Goal: Browse casually: Explore the website without a specific task or goal

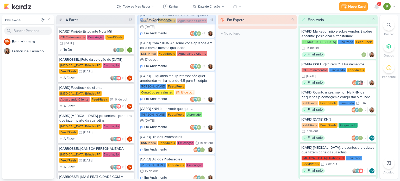
scroll to position [166, 0]
click at [377, 7] on icon at bounding box center [377, 6] width 4 height 5
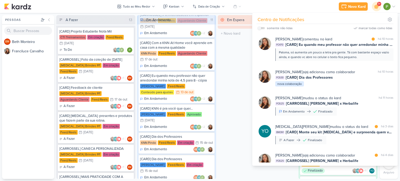
click at [237, 56] on div "Em Espera 0 O título do kard deve ter menos que 100 caracteres" at bounding box center [257, 97] width 79 height 164
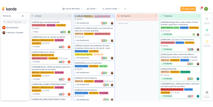
scroll to position [173, 0]
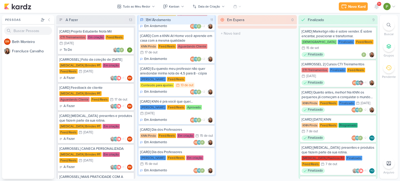
click at [171, 127] on div "[CARD] Dia dos Professores" at bounding box center [176, 129] width 73 height 5
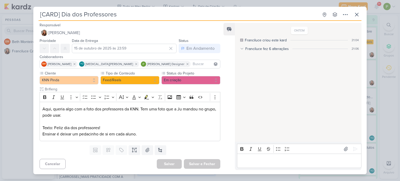
click at [19, 93] on div "[CARD] Dia dos Professores Criado por Franciluce" at bounding box center [200, 90] width 400 height 181
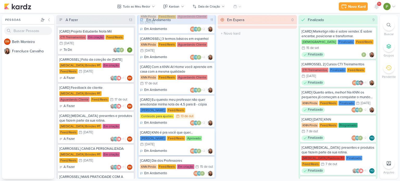
scroll to position [142, 0]
click at [174, 97] on div "[CARD] Eu quando meu professor não quer arredondar minha nota de 4,5 para 8 - c…" at bounding box center [176, 101] width 73 height 9
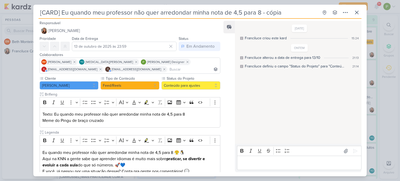
click at [26, 107] on div "[CARD] Eu quando meu professor não quer arredondar minha nota de 4,5 para 8 - c…" at bounding box center [200, 90] width 400 height 181
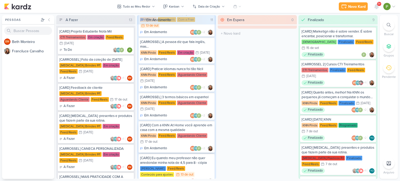
scroll to position [84, 0]
click at [173, 156] on div "[CARD] Eu quando meu professor não quer arredondar minha nota de 4,5 para 8 - c…" at bounding box center [176, 160] width 73 height 9
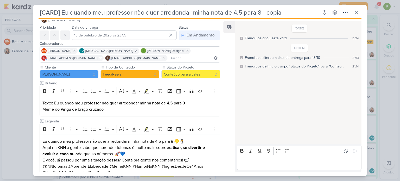
scroll to position [0, 0]
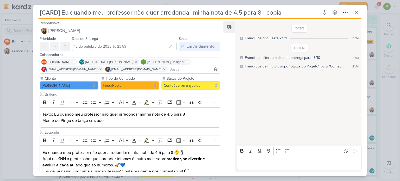
click at [24, 79] on div "[CARD] Eu quando meu professor não quer arredondar minha nota de 4,5 para 8 - c…" at bounding box center [200, 90] width 400 height 181
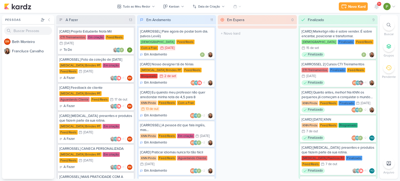
click at [340, 123] on div "Programado" at bounding box center [348, 125] width 19 height 5
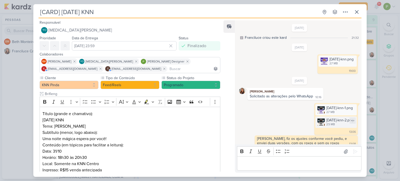
scroll to position [128, 0]
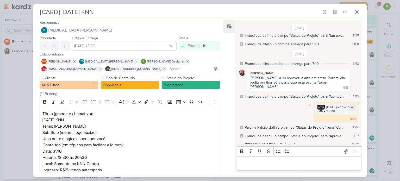
click at [318, 105] on img at bounding box center [321, 108] width 7 height 7
click at [23, 88] on div "[CARD] [DATE] KNN Criado por Franciluce" at bounding box center [200, 90] width 400 height 181
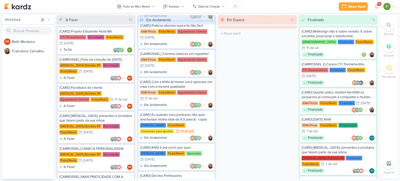
scroll to position [173, 0]
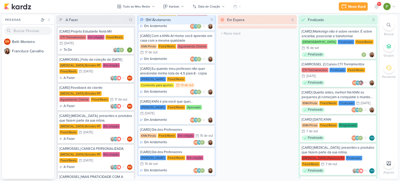
click at [168, 127] on div "[CARD] Dia dos Professores" at bounding box center [176, 129] width 73 height 5
click at [170, 134] on div "Feed/Reels" at bounding box center [167, 136] width 18 height 5
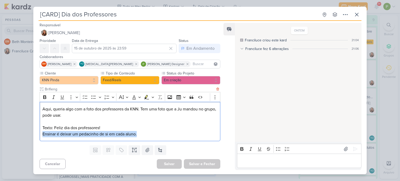
drag, startPoint x: 42, startPoint y: 134, endPoint x: 139, endPoint y: 136, distance: 97.2
click at [139, 136] on div "Aqui, queria algo com a foto dos professores da KNN. Tem uma foto que a Ju mand…" at bounding box center [130, 121] width 181 height 39
